Goal: Task Accomplishment & Management: Complete application form

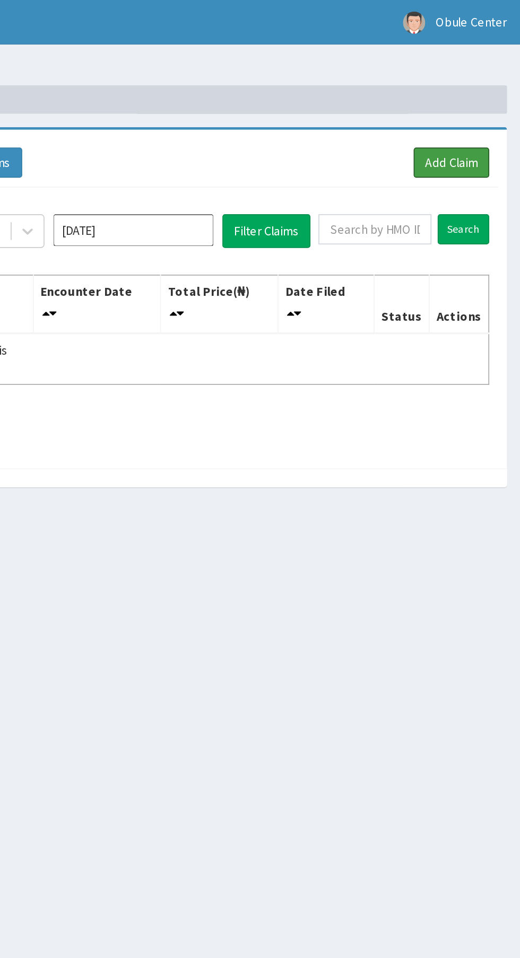
click at [484, 98] on link "Add Claim" at bounding box center [478, 97] width 45 height 18
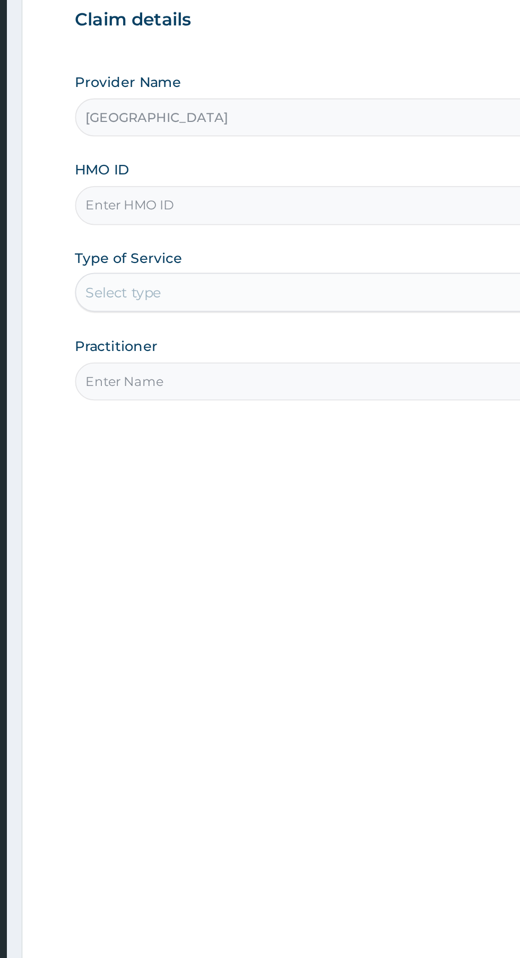
type input "[GEOGRAPHIC_DATA]"
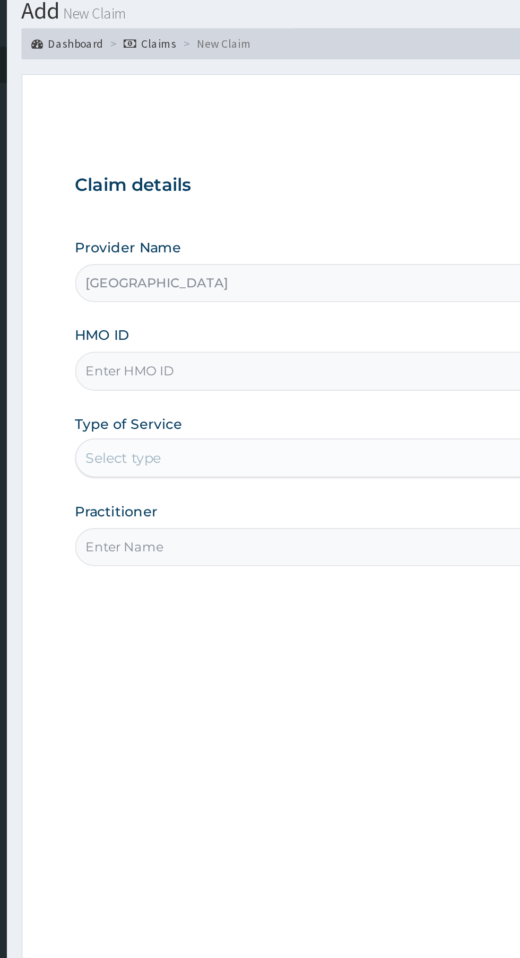
click at [297, 238] on input "HMO ID" at bounding box center [320, 237] width 323 height 21
type input "RET/17999/A"
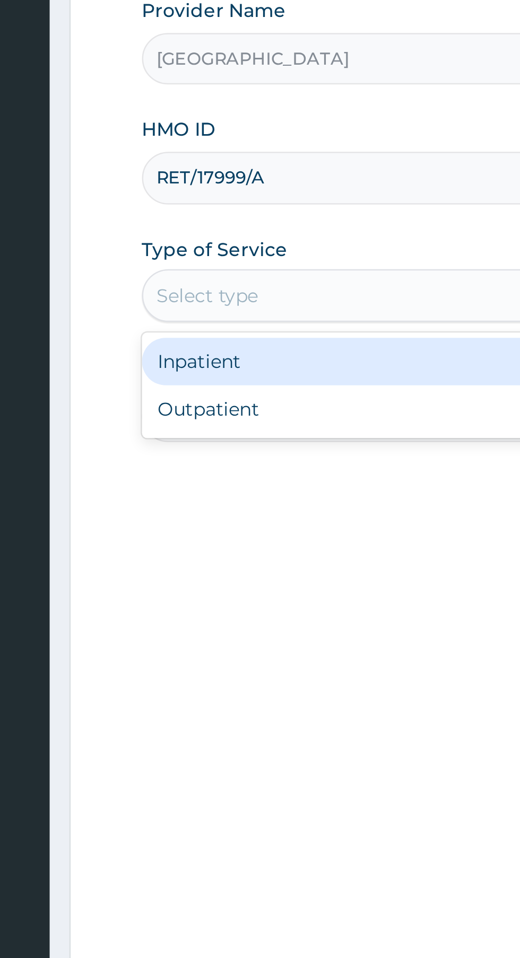
click at [226, 333] on div "Outpatient" at bounding box center [287, 330] width 257 height 19
type input "1"
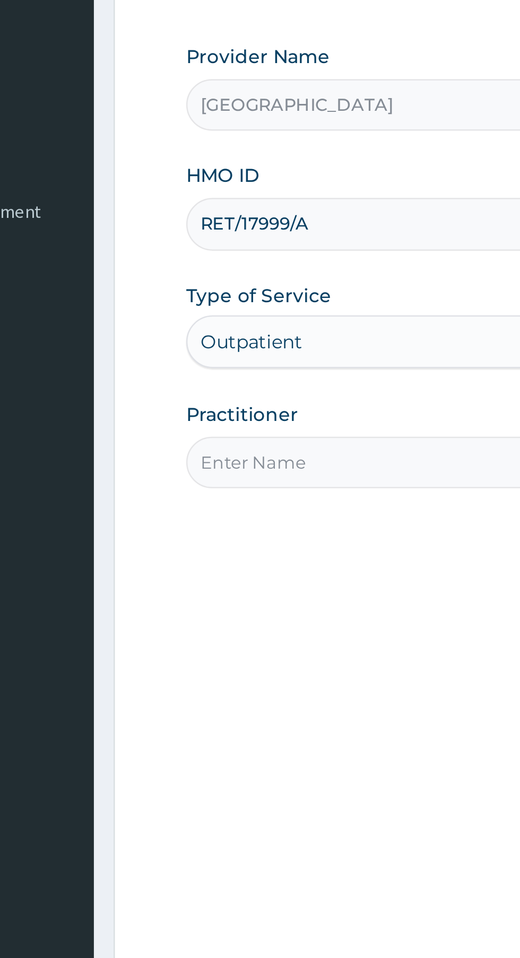
click at [227, 335] on input "Practitioner" at bounding box center [320, 333] width 323 height 21
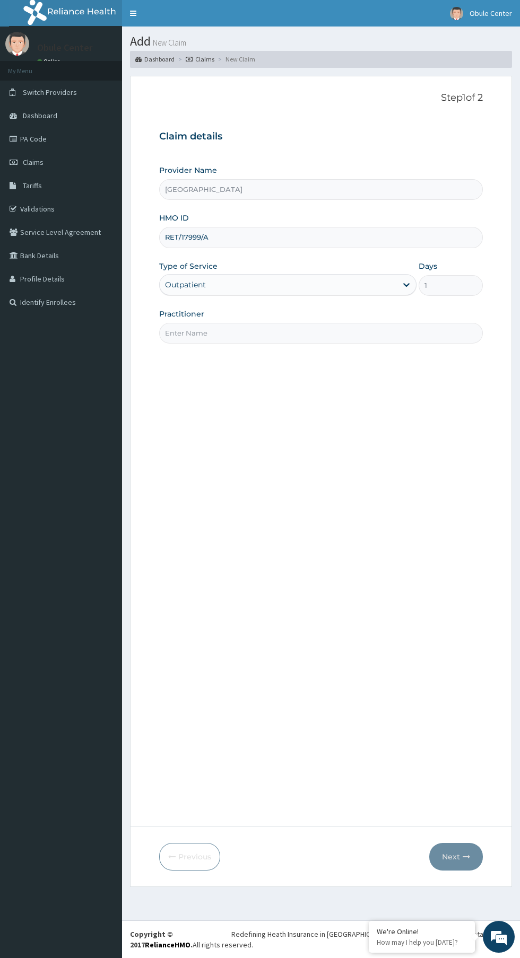
click at [340, 333] on input "Practitioner" at bounding box center [320, 333] width 323 height 21
type input "[GEOGRAPHIC_DATA]"
click at [301, 238] on input "HMO ID" at bounding box center [320, 237] width 323 height 21
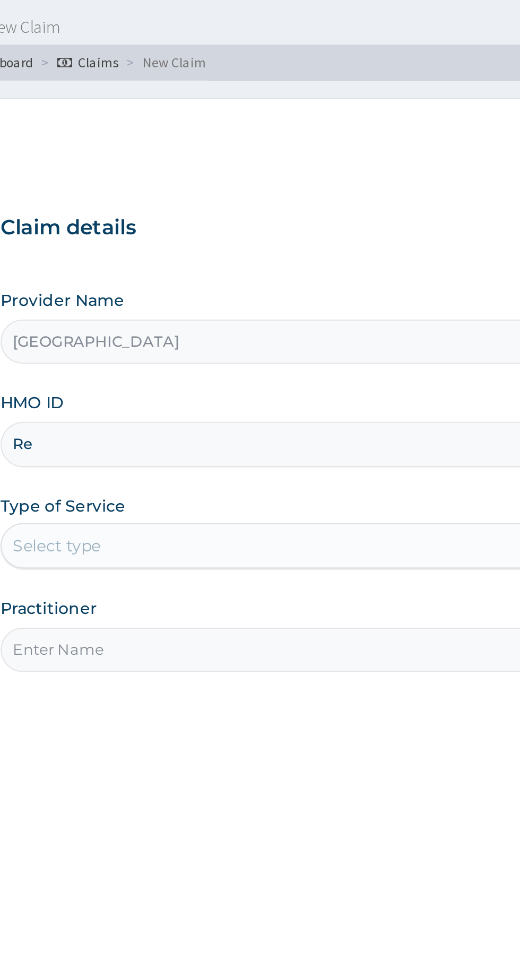
type input "RET/17999/A"
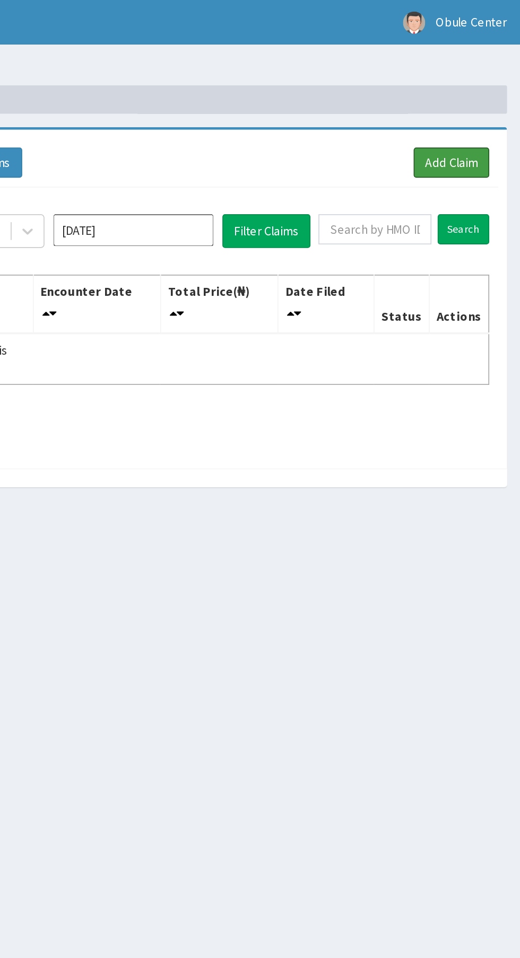
click at [482, 99] on link "Add Claim" at bounding box center [478, 97] width 45 height 18
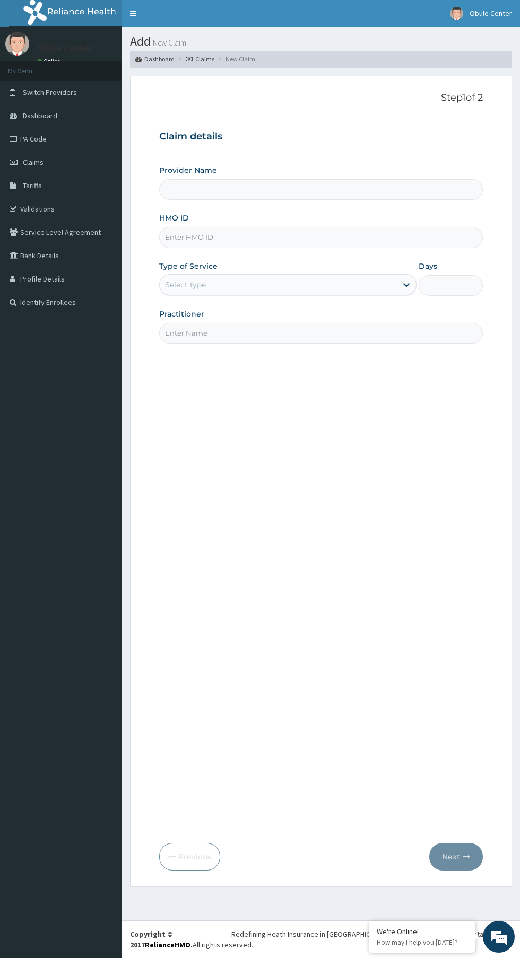
type input "[GEOGRAPHIC_DATA]"
click at [335, 238] on input "HMO ID" at bounding box center [320, 237] width 323 height 21
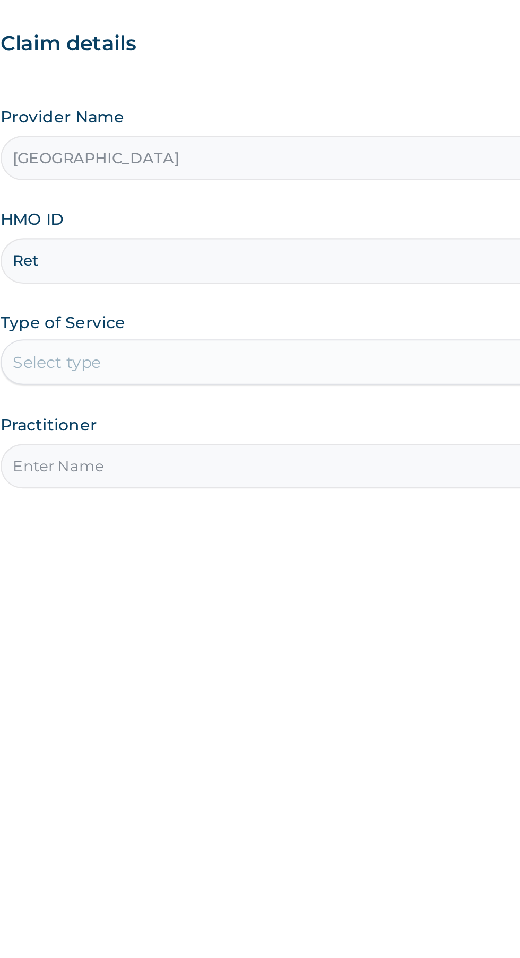
type input "RET/17999/A"
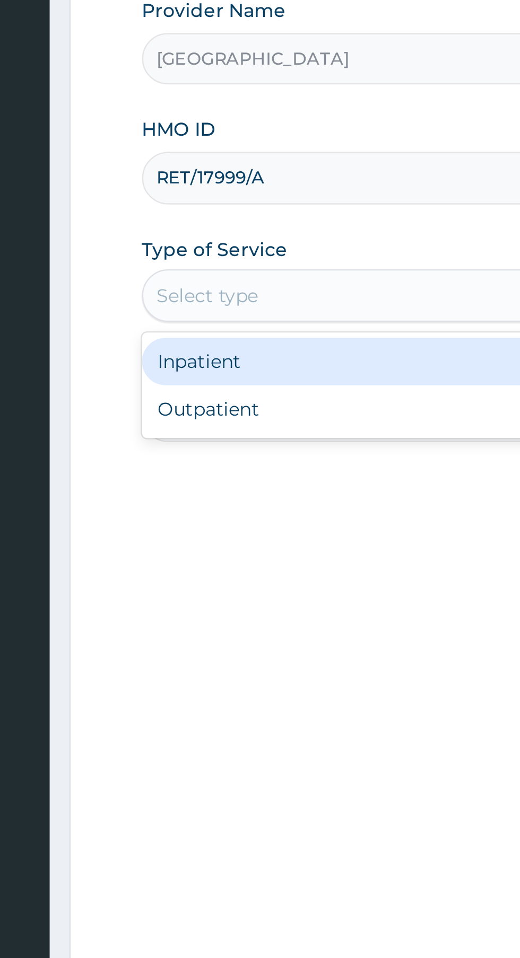
click at [216, 331] on div "Outpatient" at bounding box center [287, 330] width 257 height 19
type input "1"
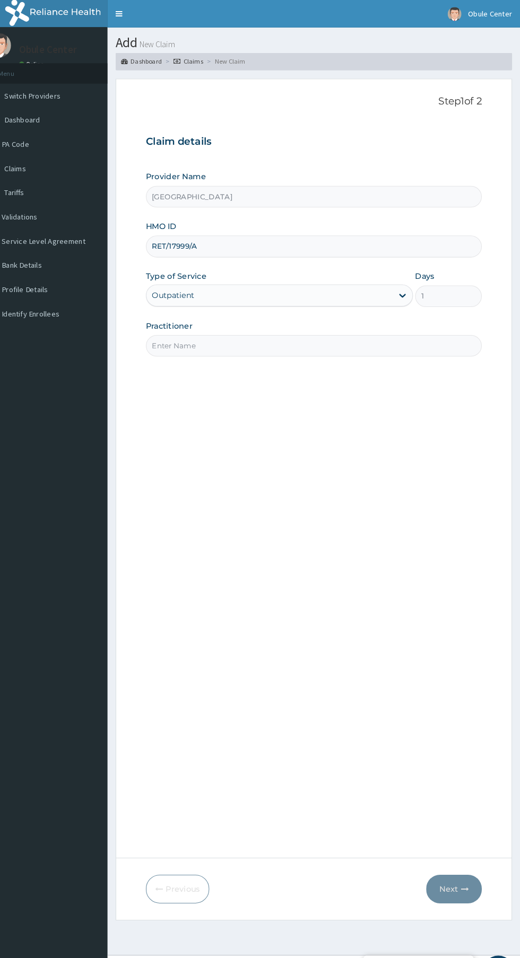
click at [377, 333] on input "Practitioner" at bounding box center [320, 333] width 323 height 21
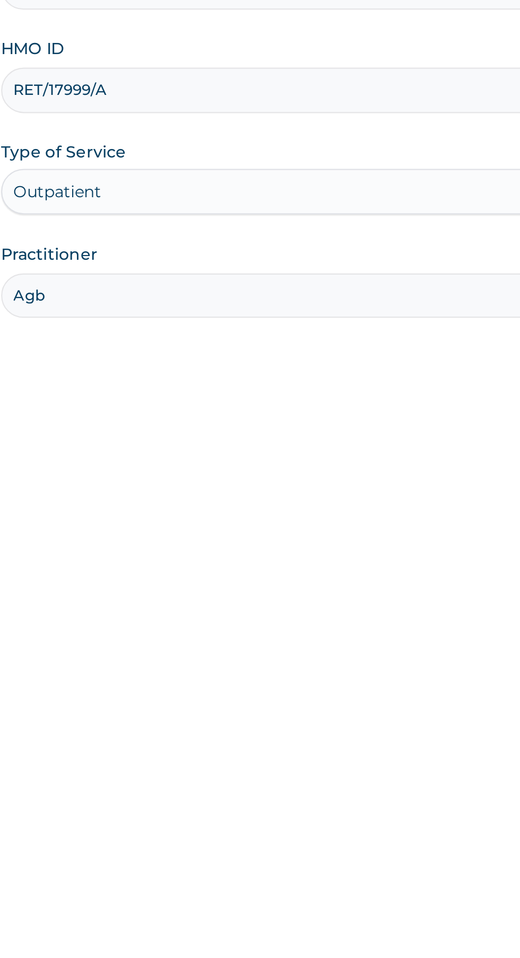
type input "Agbo"
type input "Agbor"
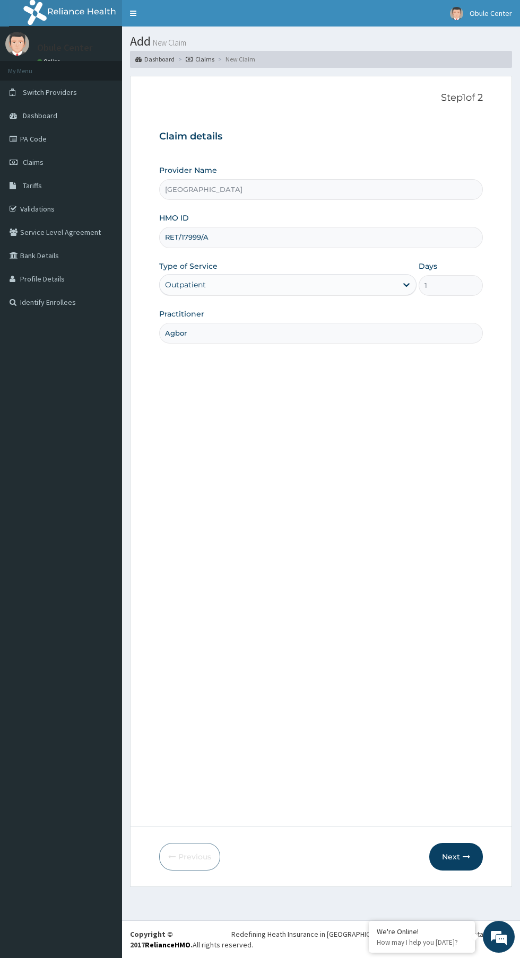
click at [456, 857] on button "Next" at bounding box center [456, 857] width 54 height 28
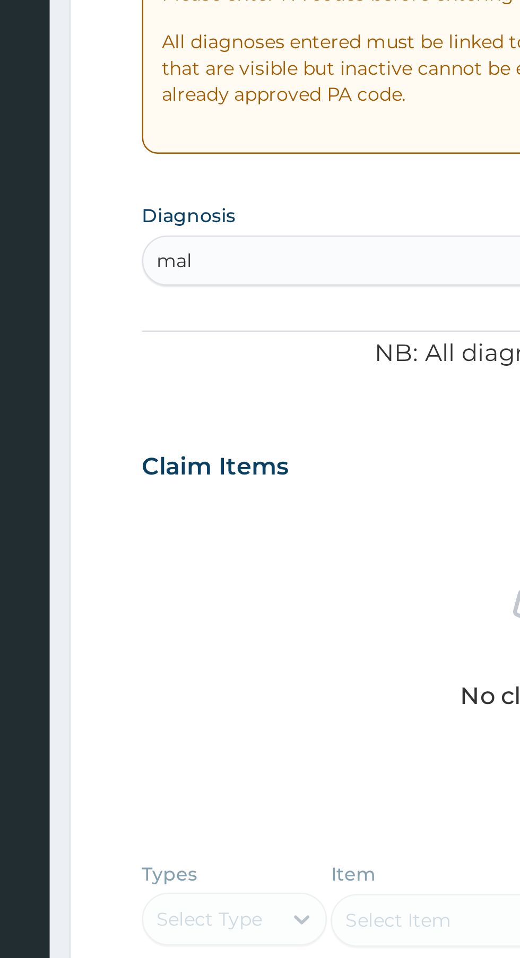
type input "mals"
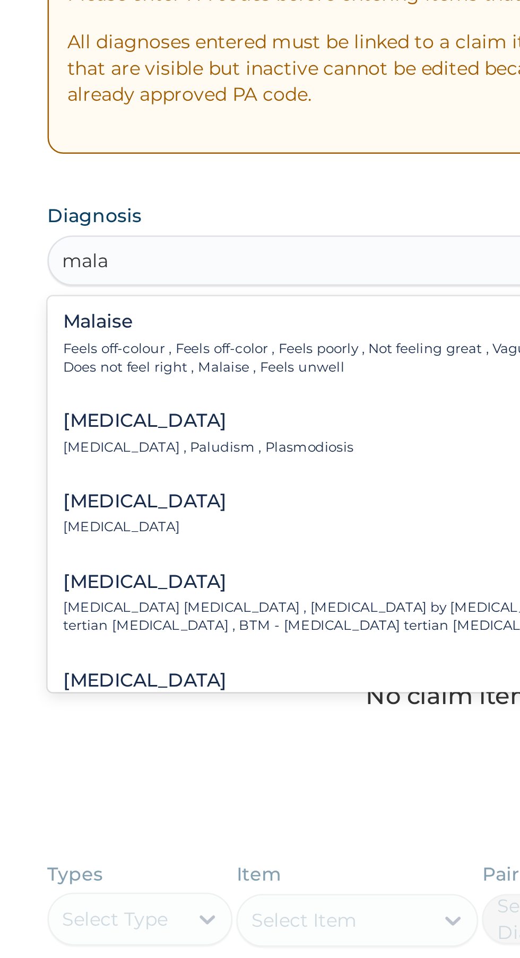
click at [232, 394] on div "[MEDICAL_DATA] [MEDICAL_DATA] , Paludism , Plasmodiosis" at bounding box center [223, 393] width 117 height 19
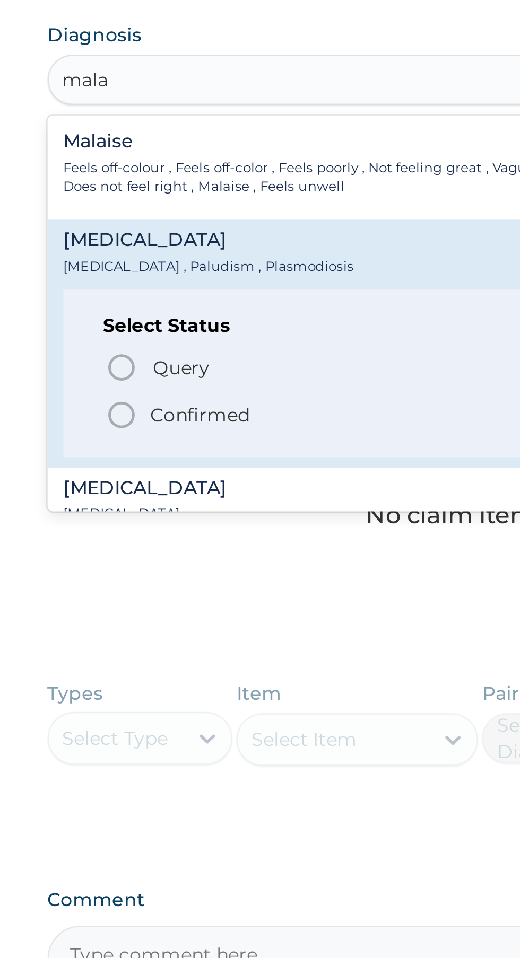
click at [191, 459] on icon "status option filled" at bounding box center [188, 458] width 13 height 13
type input "mala"
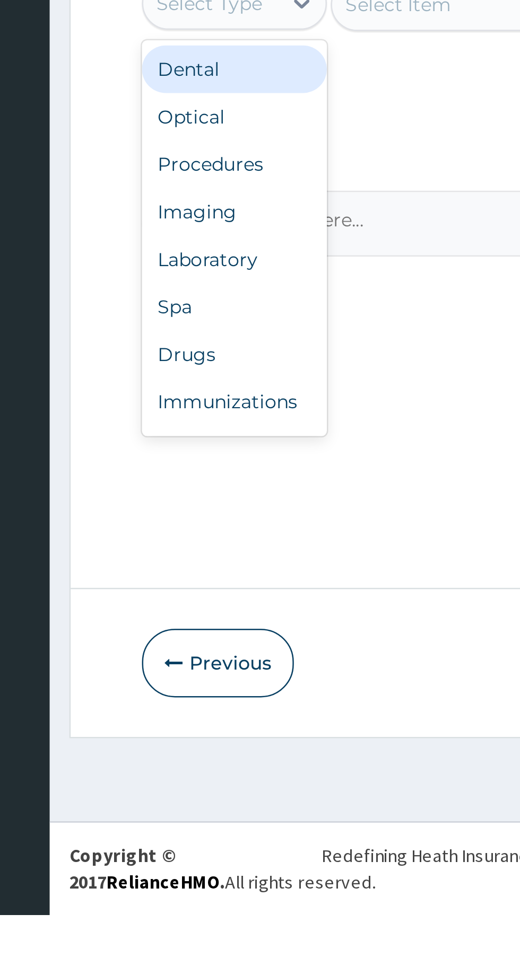
click at [204, 733] on div "Drugs" at bounding box center [196, 732] width 74 height 19
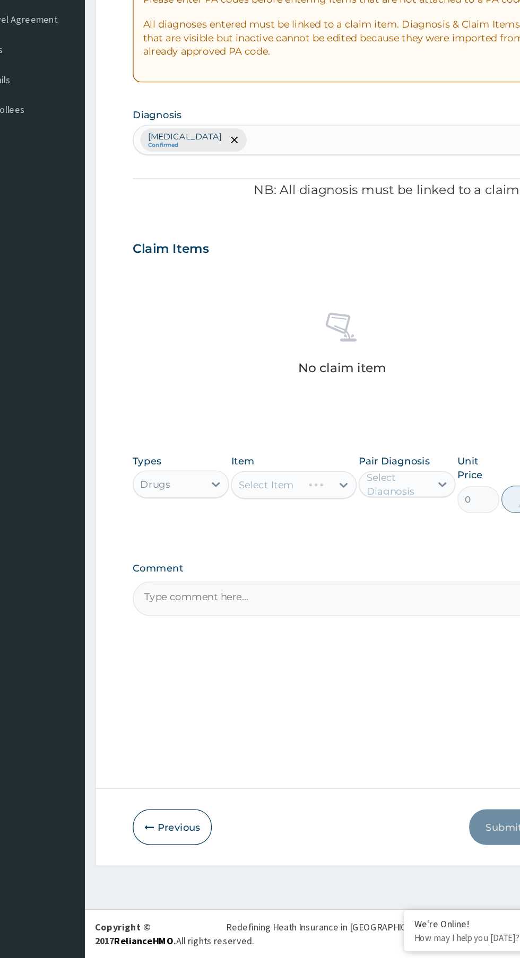
click at [305, 596] on div "Select Item" at bounding box center [283, 592] width 97 height 21
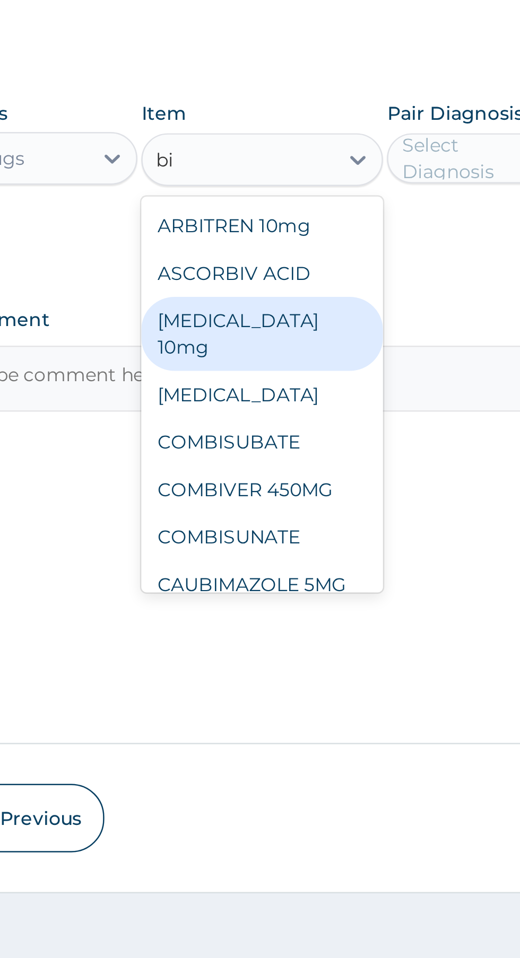
type input "b"
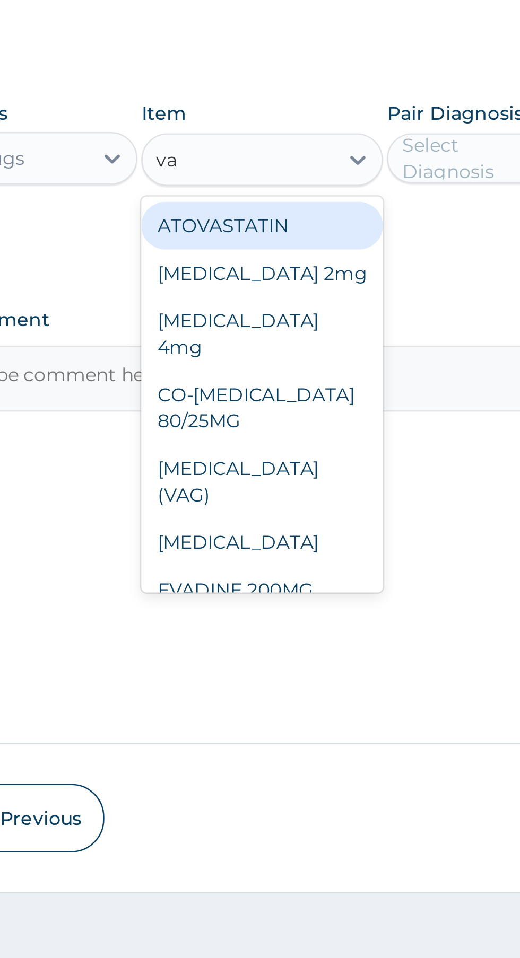
type input "v"
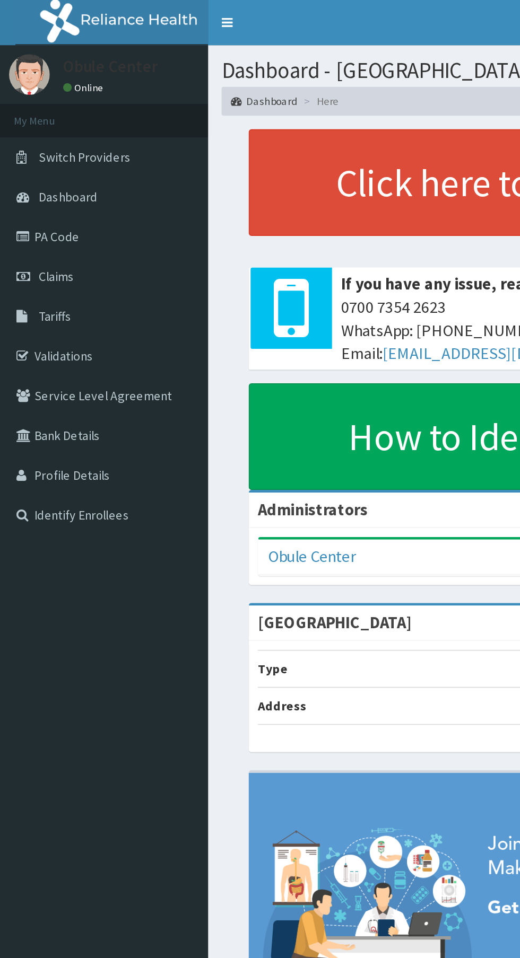
click at [72, 161] on link "Claims" at bounding box center [61, 162] width 122 height 23
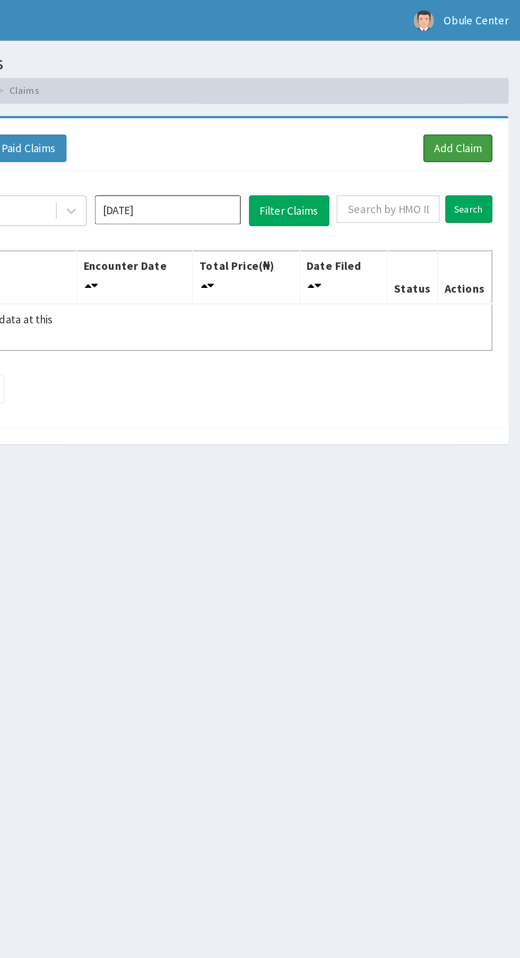
click at [484, 95] on link "Add Claim" at bounding box center [478, 97] width 45 height 18
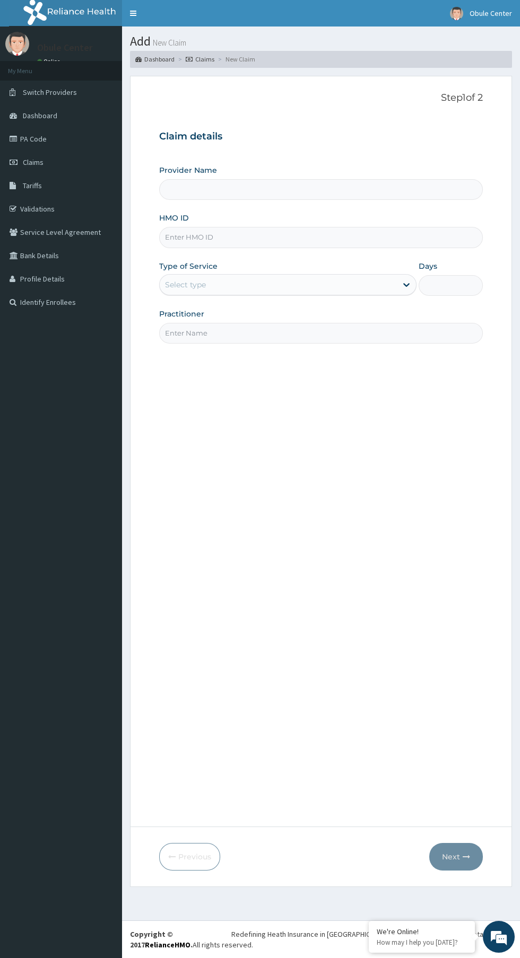
type input "[GEOGRAPHIC_DATA]"
click at [374, 238] on input "HMO ID" at bounding box center [320, 237] width 323 height 21
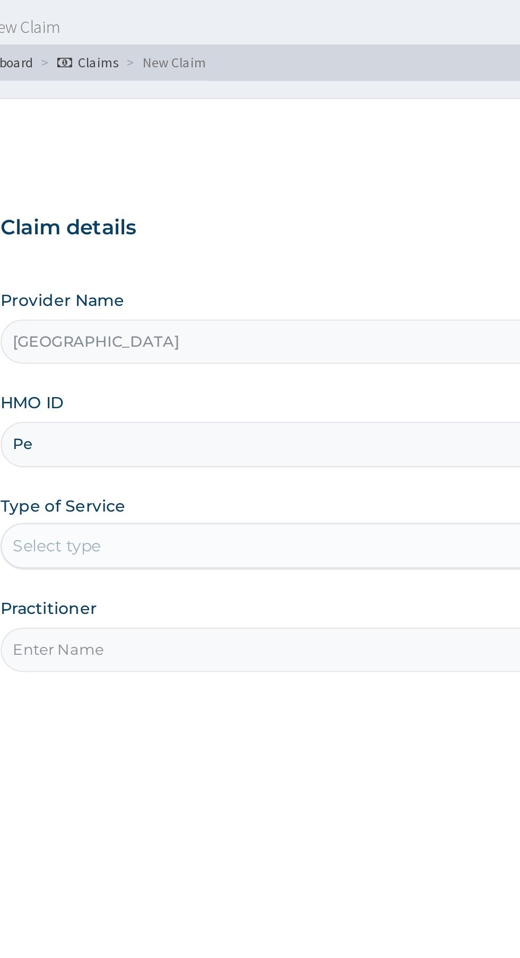
type input "P"
type input "RET/17999/A"
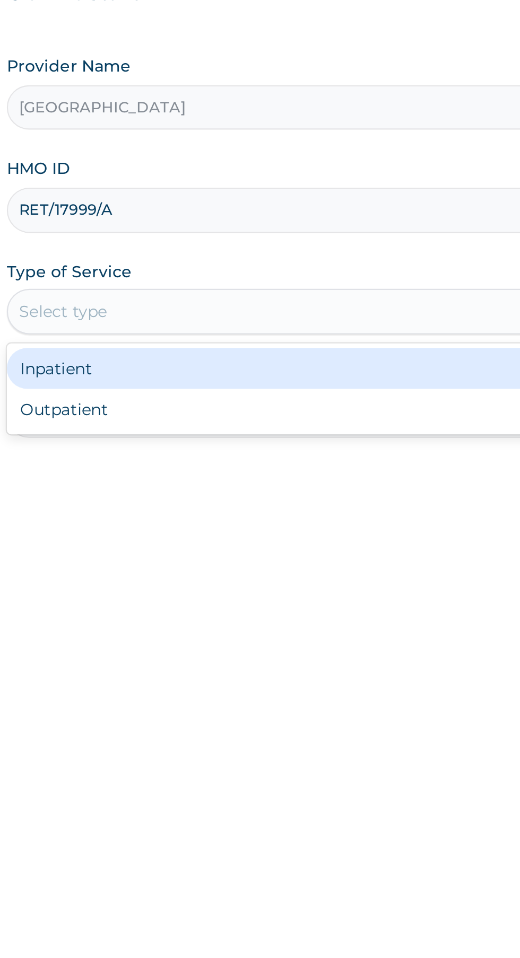
click at [309, 337] on div "Outpatient" at bounding box center [287, 330] width 257 height 19
type input "1"
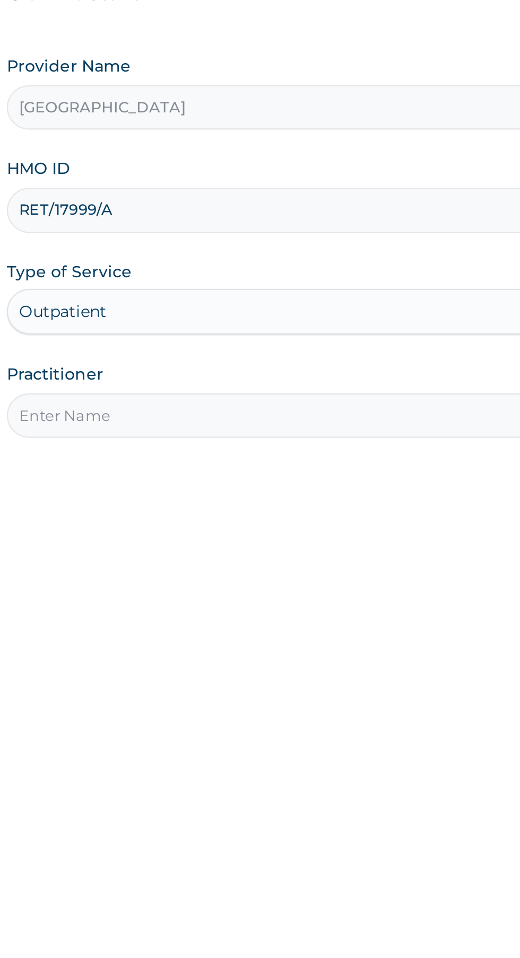
click at [322, 331] on input "Practitioner" at bounding box center [320, 333] width 323 height 21
type input "Ab"
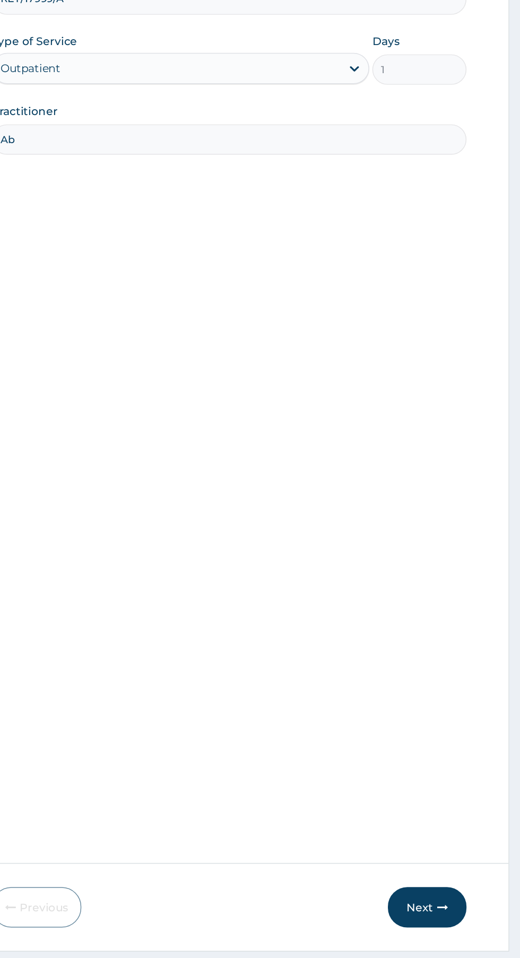
click at [458, 856] on button "Next" at bounding box center [456, 857] width 54 height 28
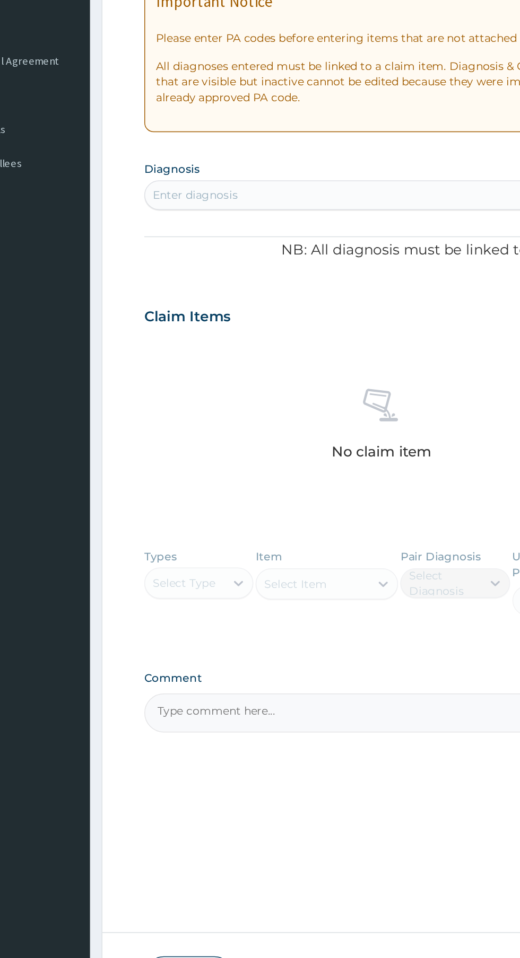
click at [216, 586] on div "Types Select Type Item Select Item Pair Diagnosis Select Diagnosis Unit Price 0…" at bounding box center [320, 596] width 323 height 72
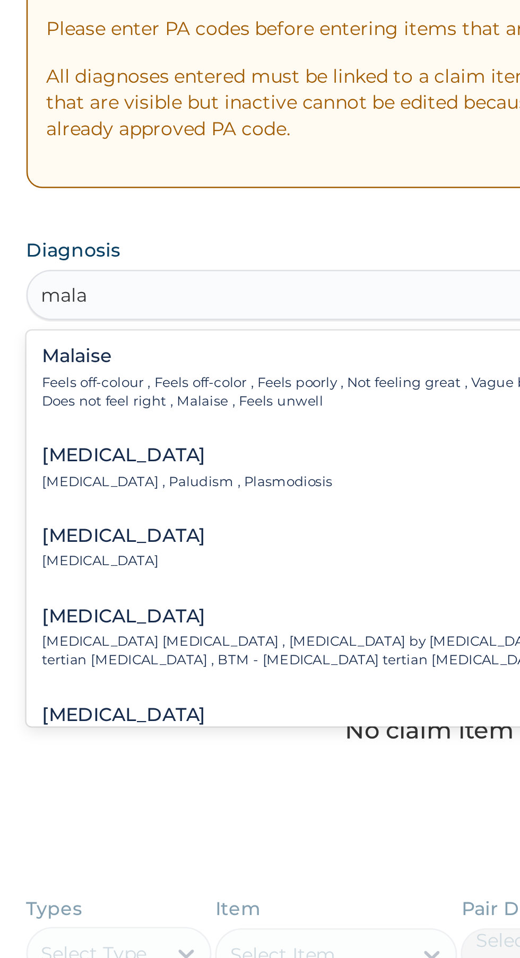
click at [257, 395] on div "[MEDICAL_DATA] [MEDICAL_DATA] , Paludism , Plasmodiosis" at bounding box center [320, 393] width 311 height 19
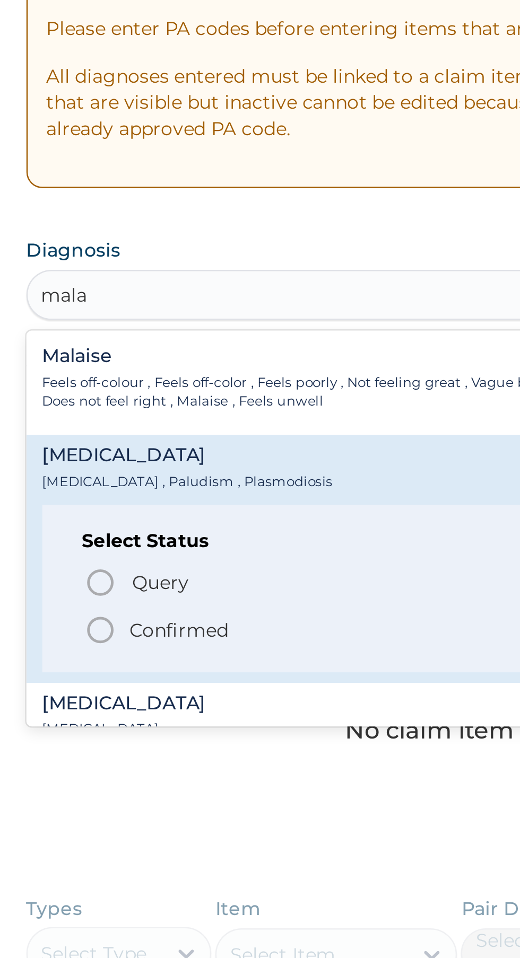
click at [185, 456] on circle "status option filled" at bounding box center [189, 459] width 10 height 10
type input "mala"
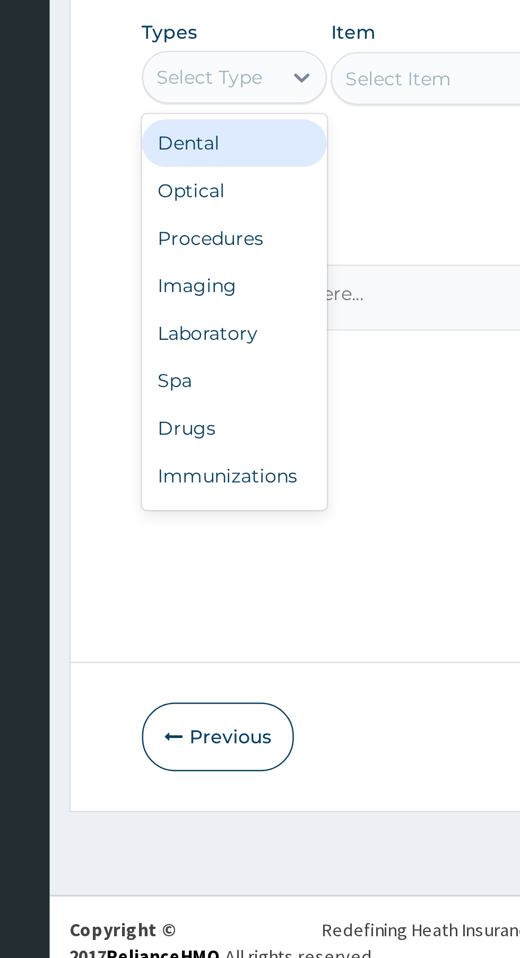
click at [211, 617] on div "Dental" at bounding box center [196, 618] width 74 height 19
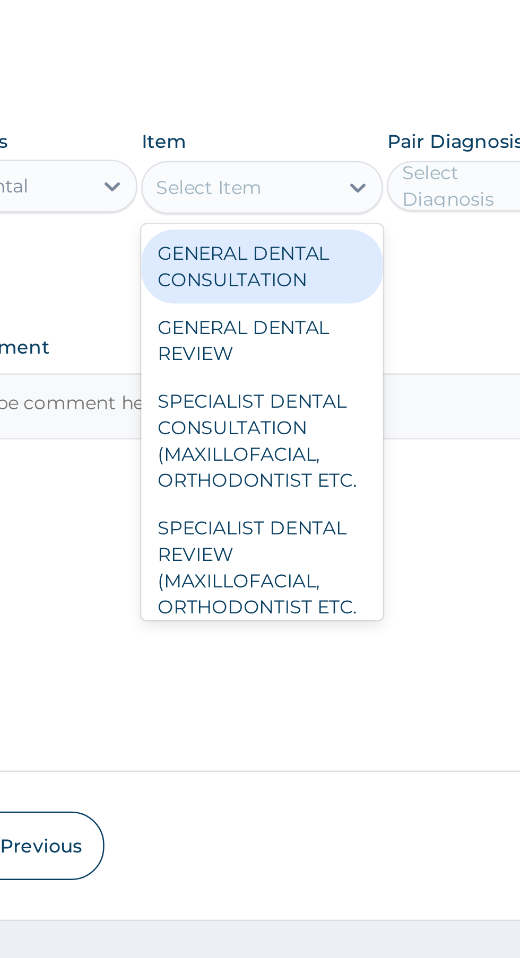
click at [300, 629] on div "GENERAL DENTAL CONSULTATION" at bounding box center [283, 624] width 97 height 30
type input "2690"
